Goal: Find specific fact: Find specific fact

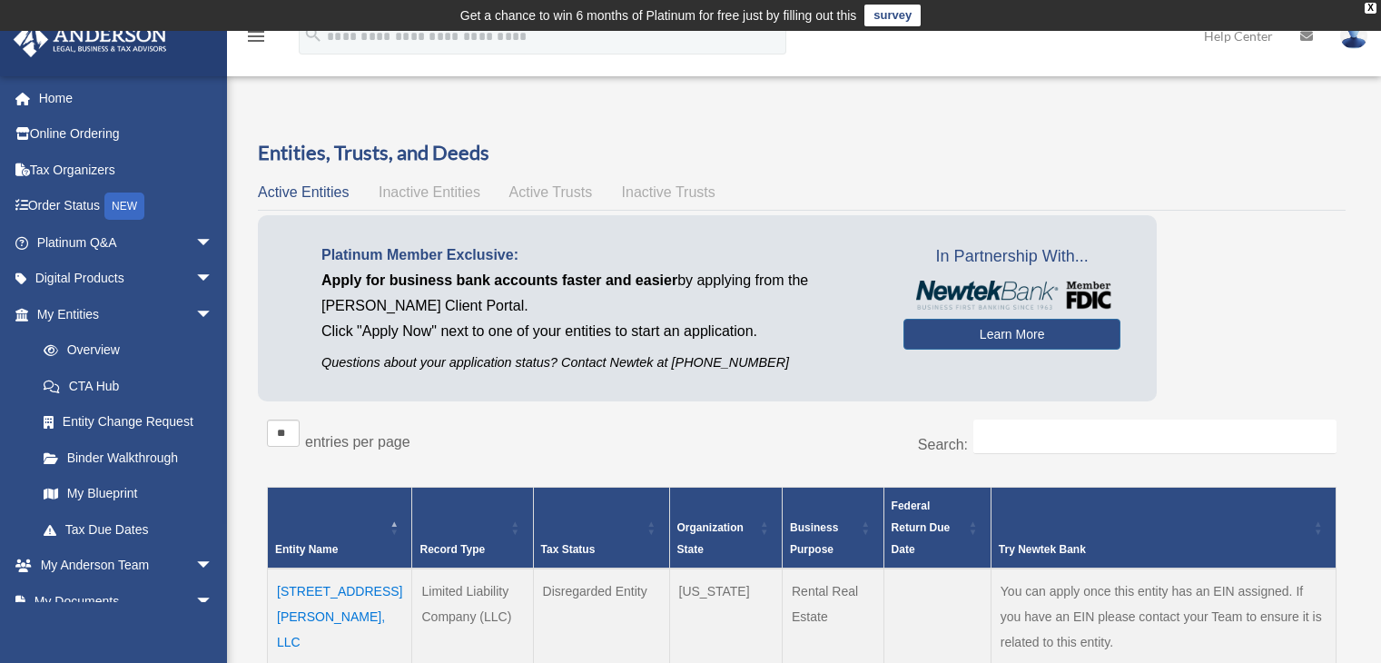
scroll to position [272, 0]
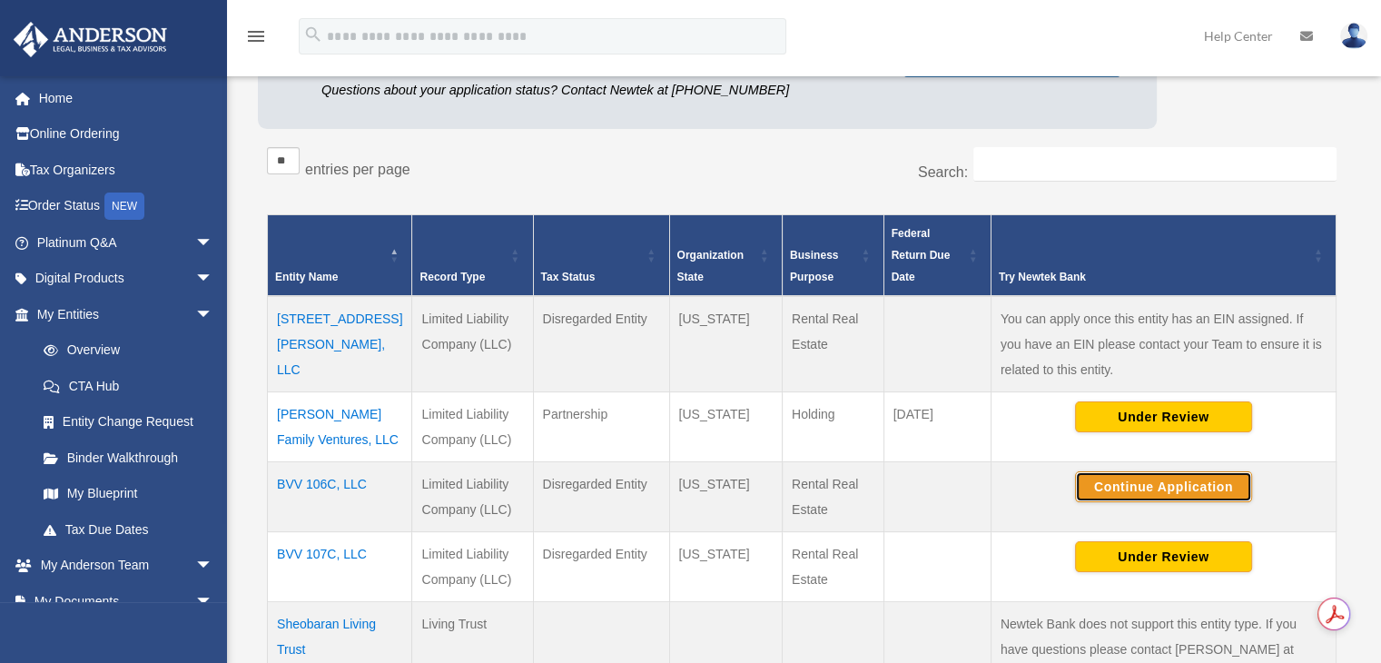
click at [1142, 481] on button "Continue Application" at bounding box center [1163, 486] width 177 height 31
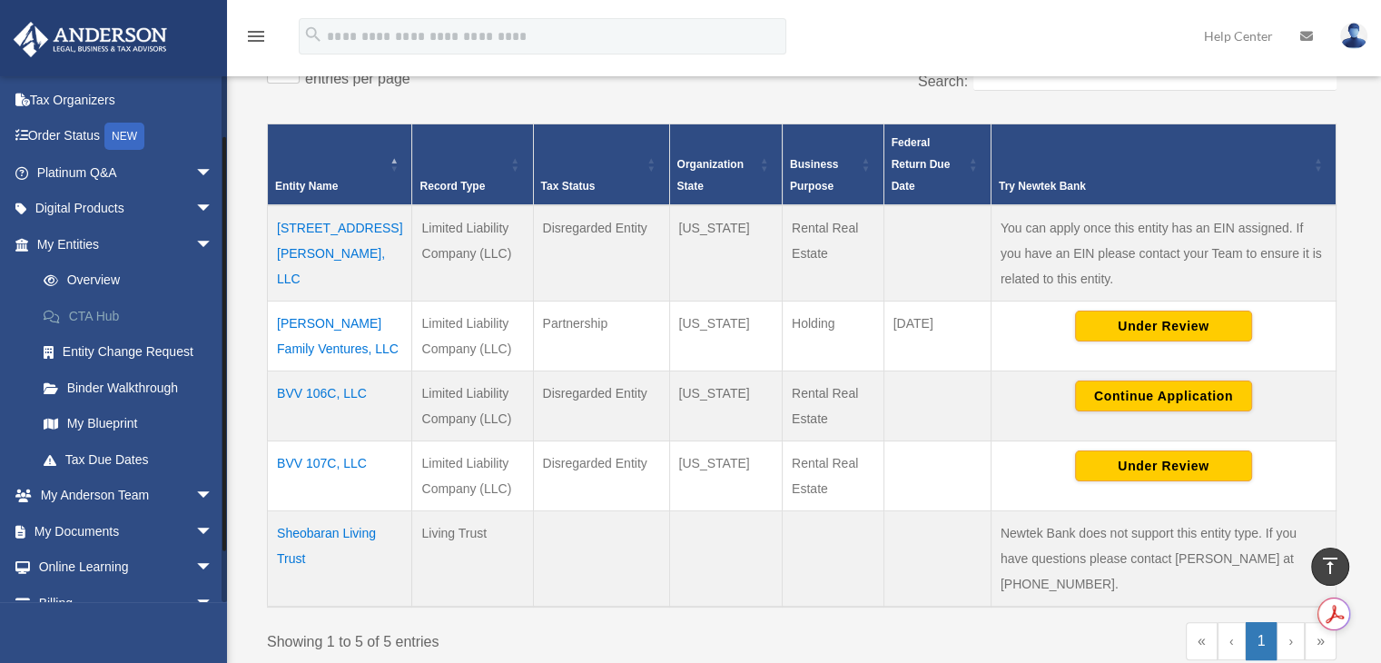
scroll to position [128, 0]
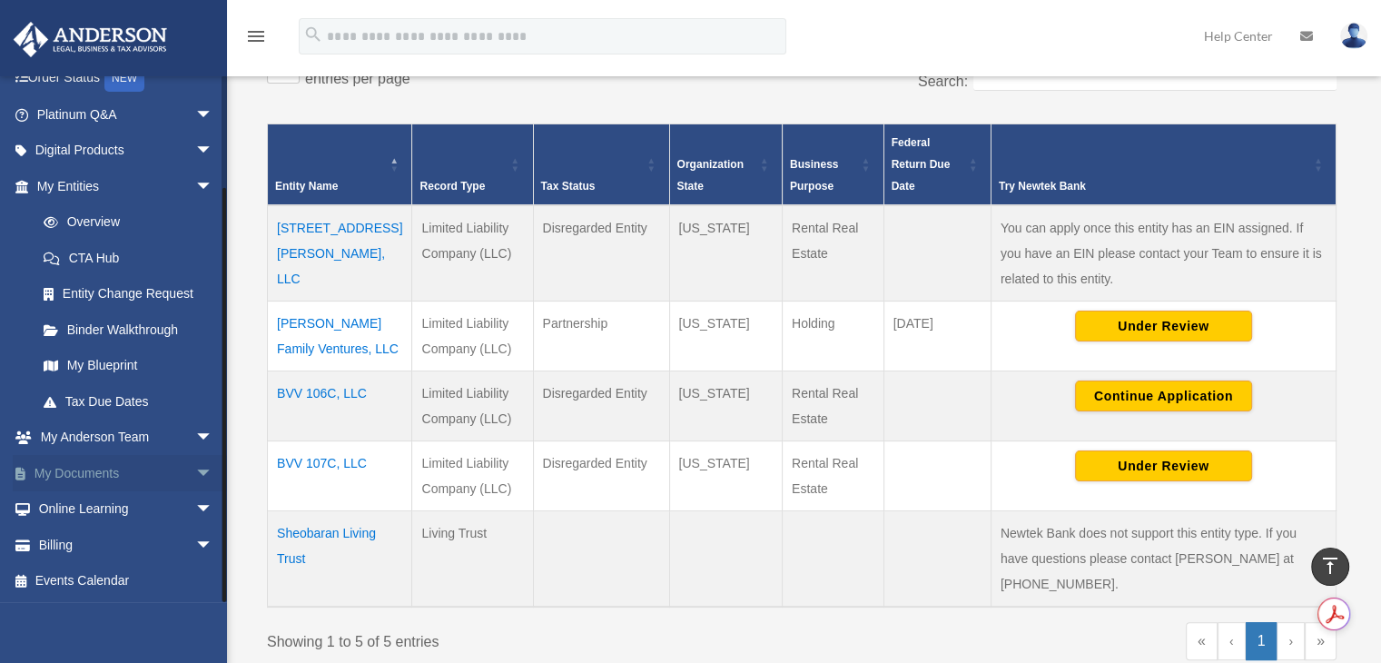
click at [195, 482] on span "arrow_drop_down" at bounding box center [213, 473] width 36 height 37
click at [120, 511] on link "Box" at bounding box center [132, 509] width 215 height 36
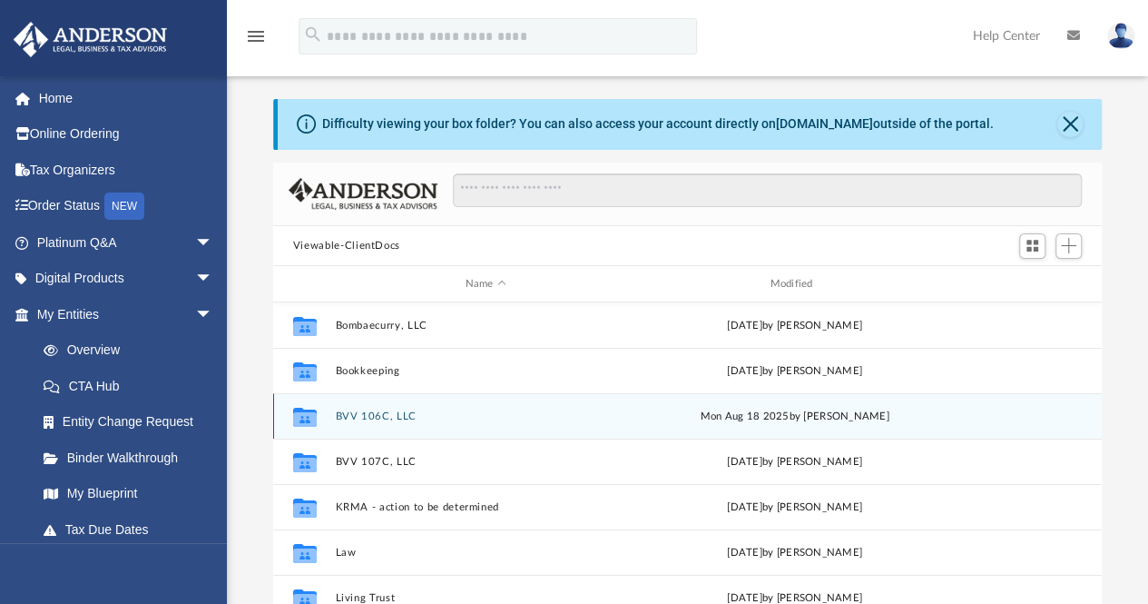
scroll to position [91, 0]
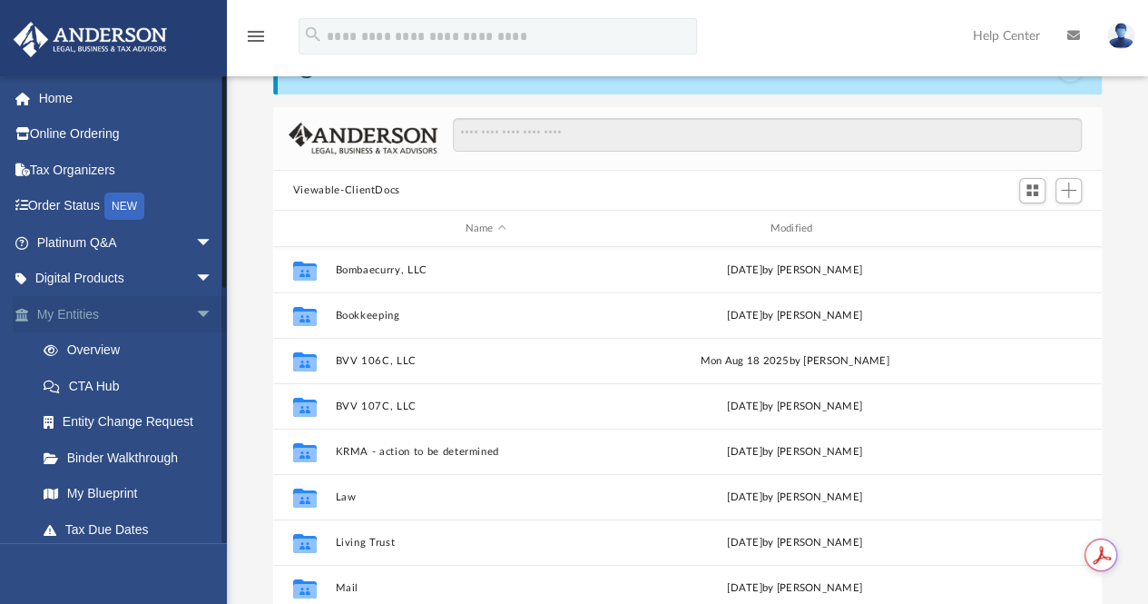
click at [195, 306] on span "arrow_drop_down" at bounding box center [213, 314] width 36 height 37
click at [195, 317] on span "arrow_drop_up" at bounding box center [213, 314] width 36 height 37
click at [62, 315] on link "My Entities arrow_drop_down" at bounding box center [127, 314] width 228 height 36
click at [102, 345] on link "Overview" at bounding box center [132, 350] width 215 height 36
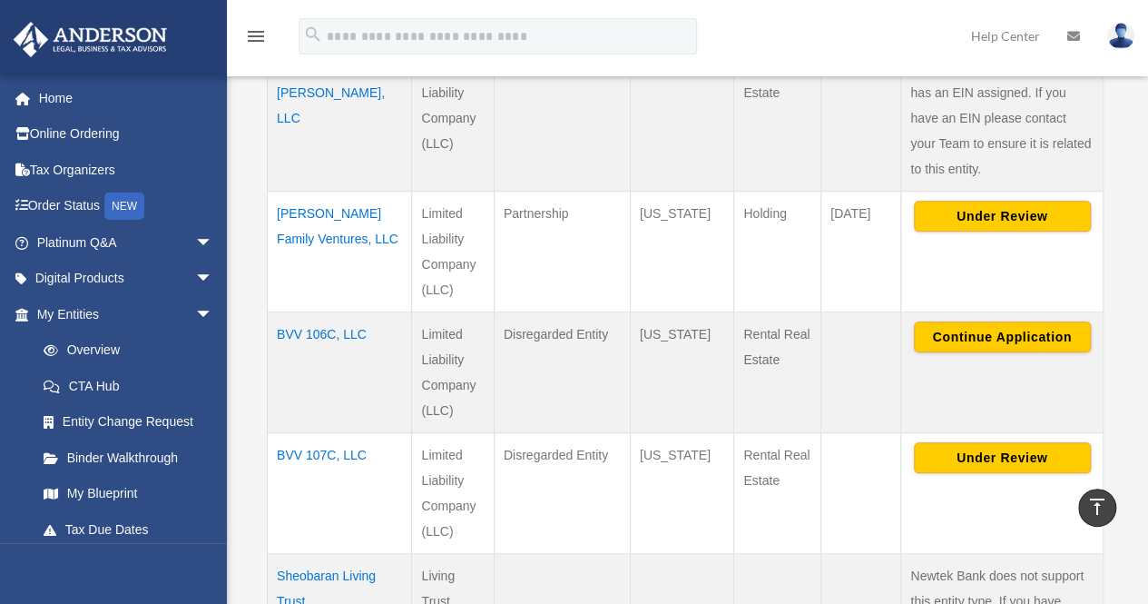
scroll to position [636, 0]
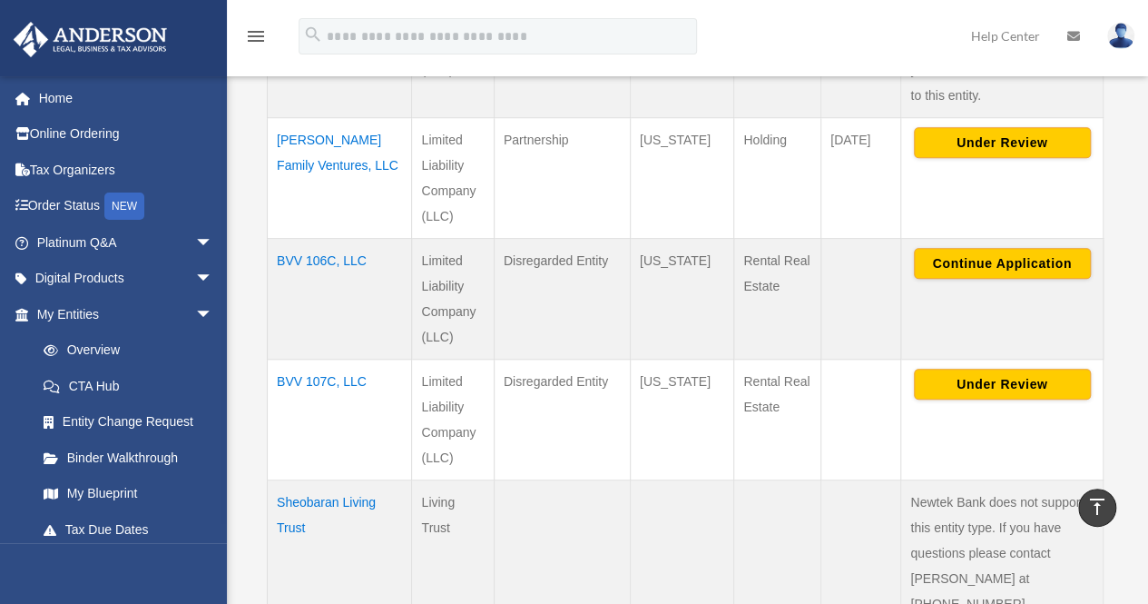
click at [297, 238] on td "BVV 106C, LLC" at bounding box center [340, 298] width 144 height 121
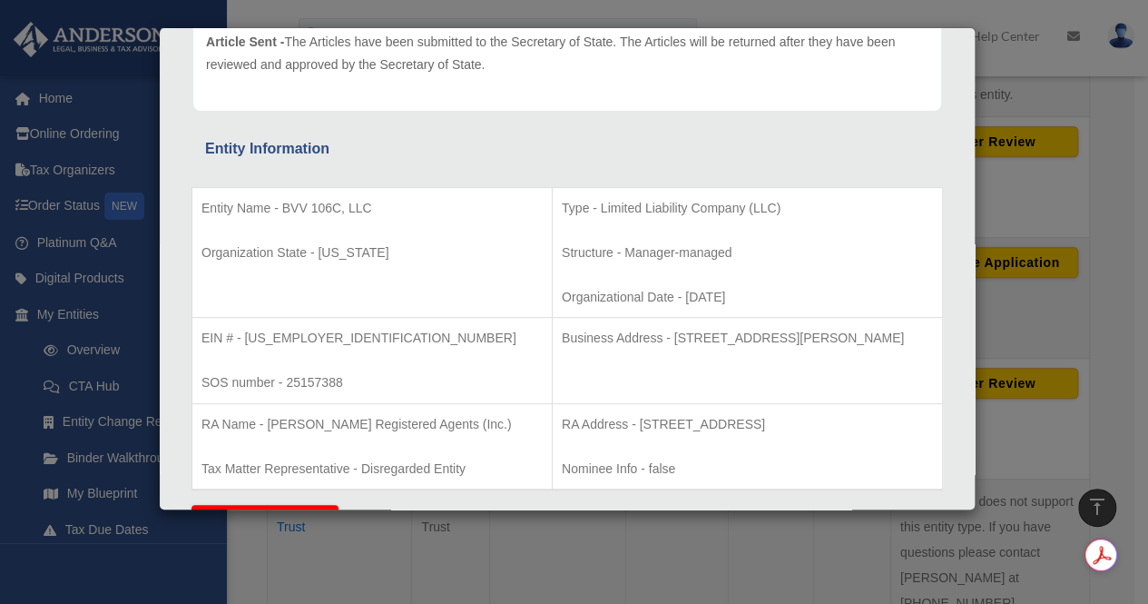
scroll to position [272, 0]
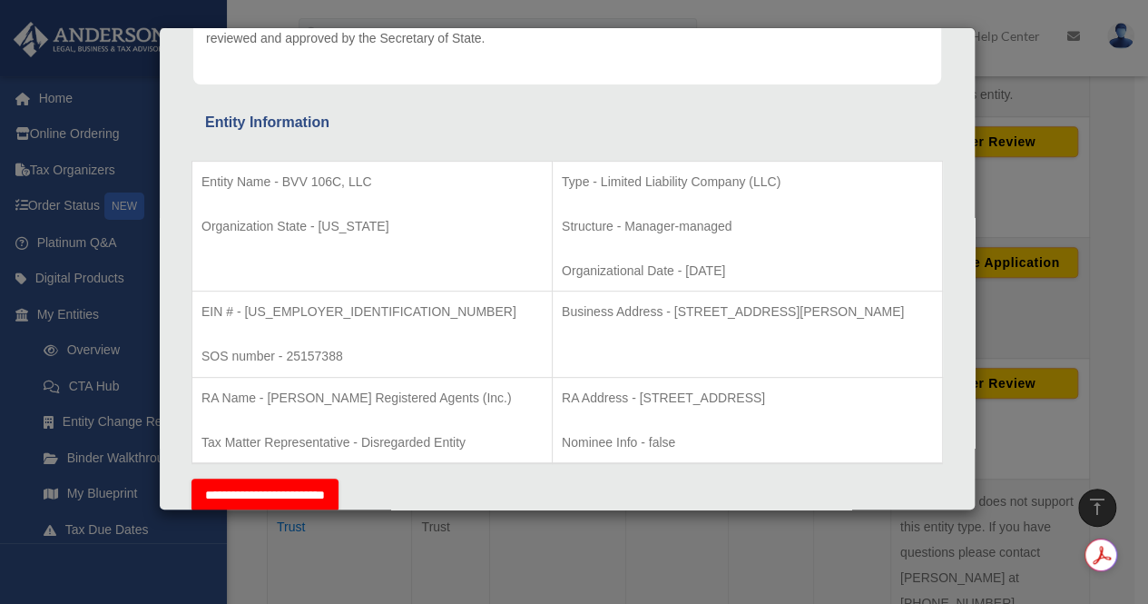
click at [566, 399] on p "RA Address - 1201 West Peachtree Street, NW, Suite 2350, Atlanta, GA 30309" at bounding box center [747, 398] width 371 height 23
drag, startPoint x: 594, startPoint y: 313, endPoint x: 895, endPoint y: 324, distance: 301.6
click at [895, 324] on td "Business Address - 3225 McLeod Dr, Suite 100, Las Vegas, NV 89121" at bounding box center [747, 334] width 390 height 86
copy p "3225 McLeod Dr, Suite 100, Las Vegas, NV 89121"
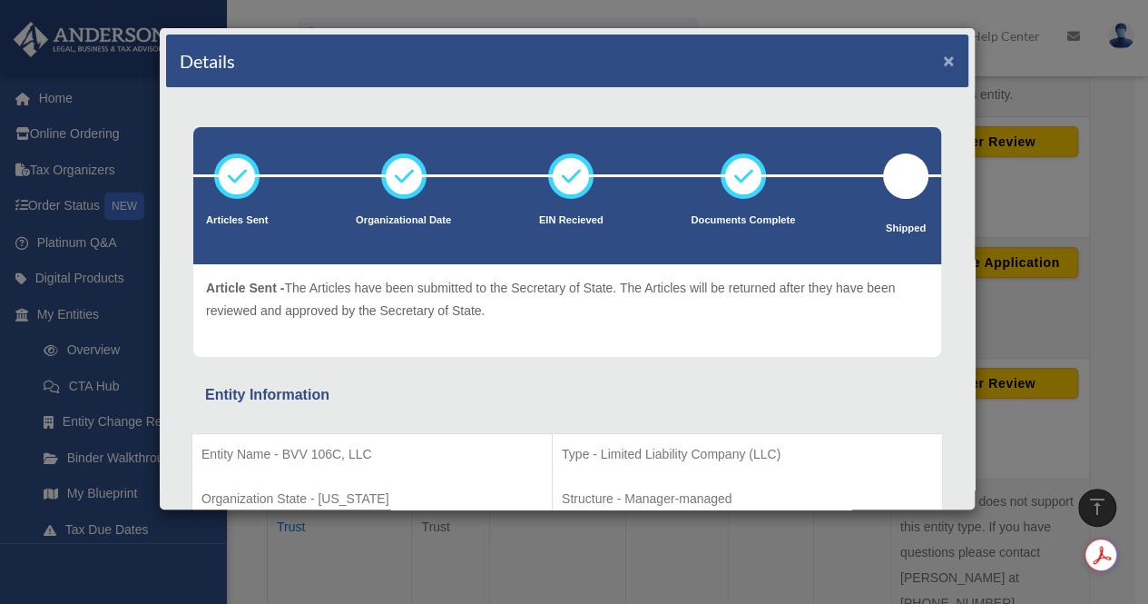
click at [943, 67] on button "×" at bounding box center [949, 60] width 12 height 19
